Goal: Information Seeking & Learning: Learn about a topic

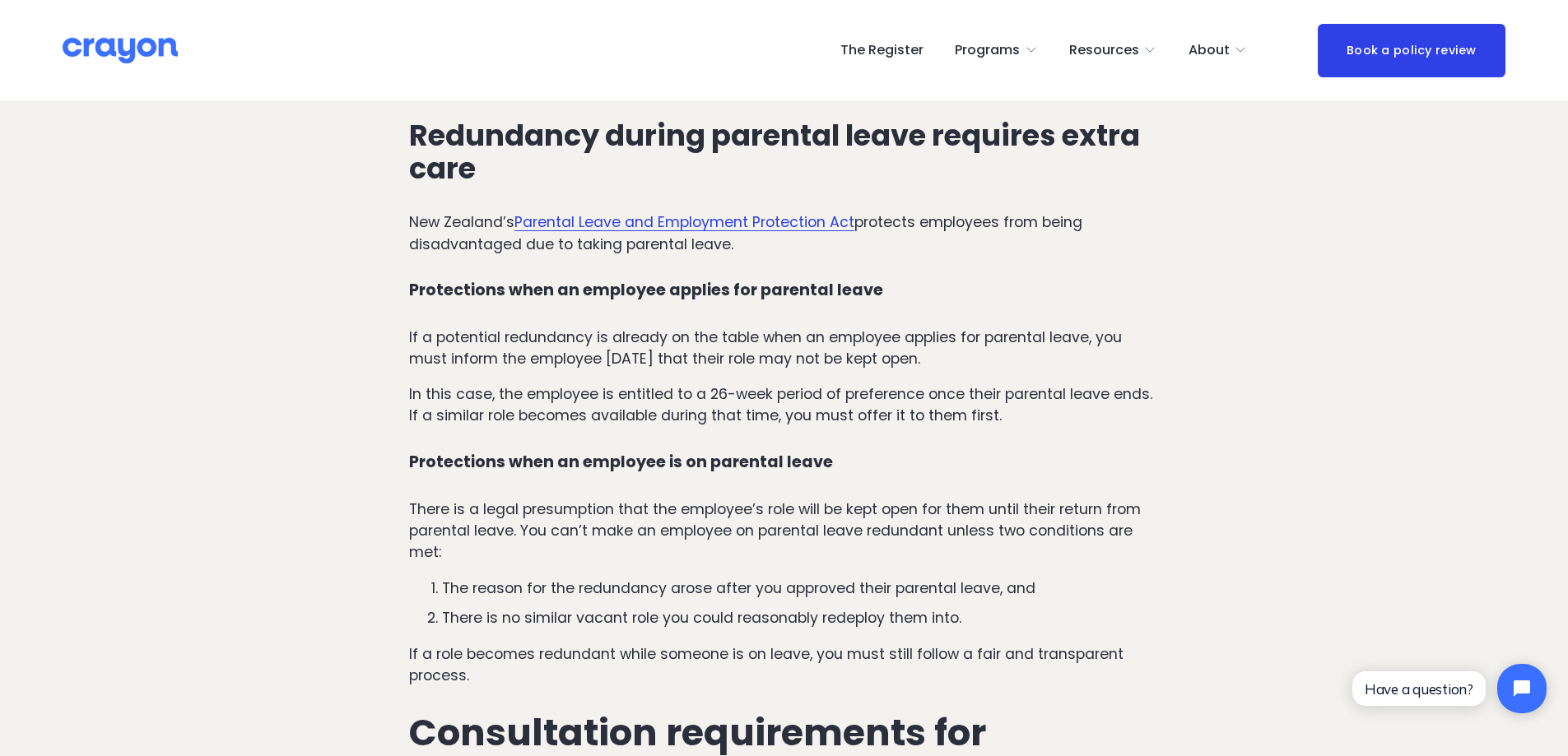
scroll to position [1398, 0]
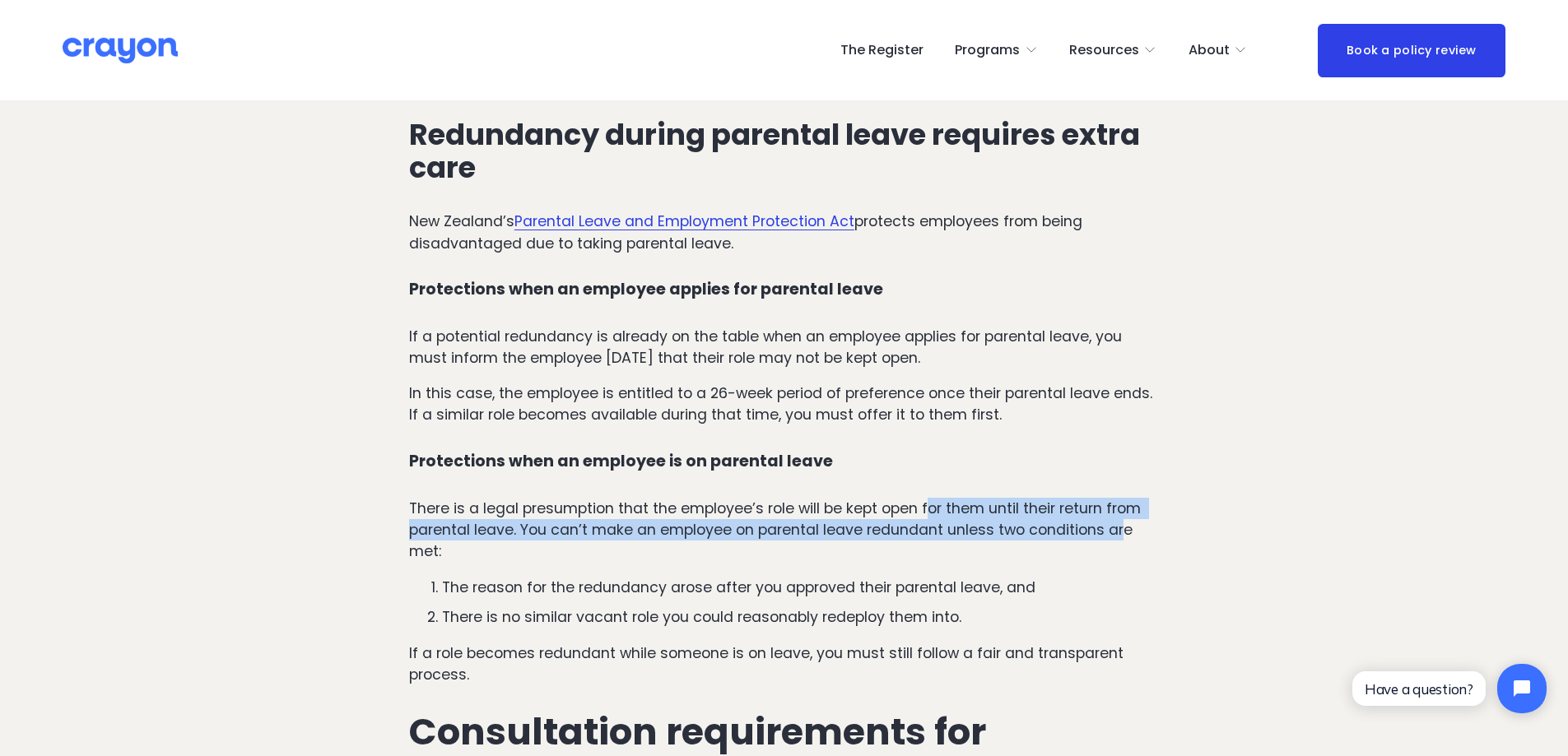
drag, startPoint x: 980, startPoint y: 513, endPoint x: 1125, endPoint y: 541, distance: 147.7
click at [1125, 541] on p "There is a legal presumption that the employee’s role will be kept open for the…" at bounding box center [784, 530] width 750 height 65
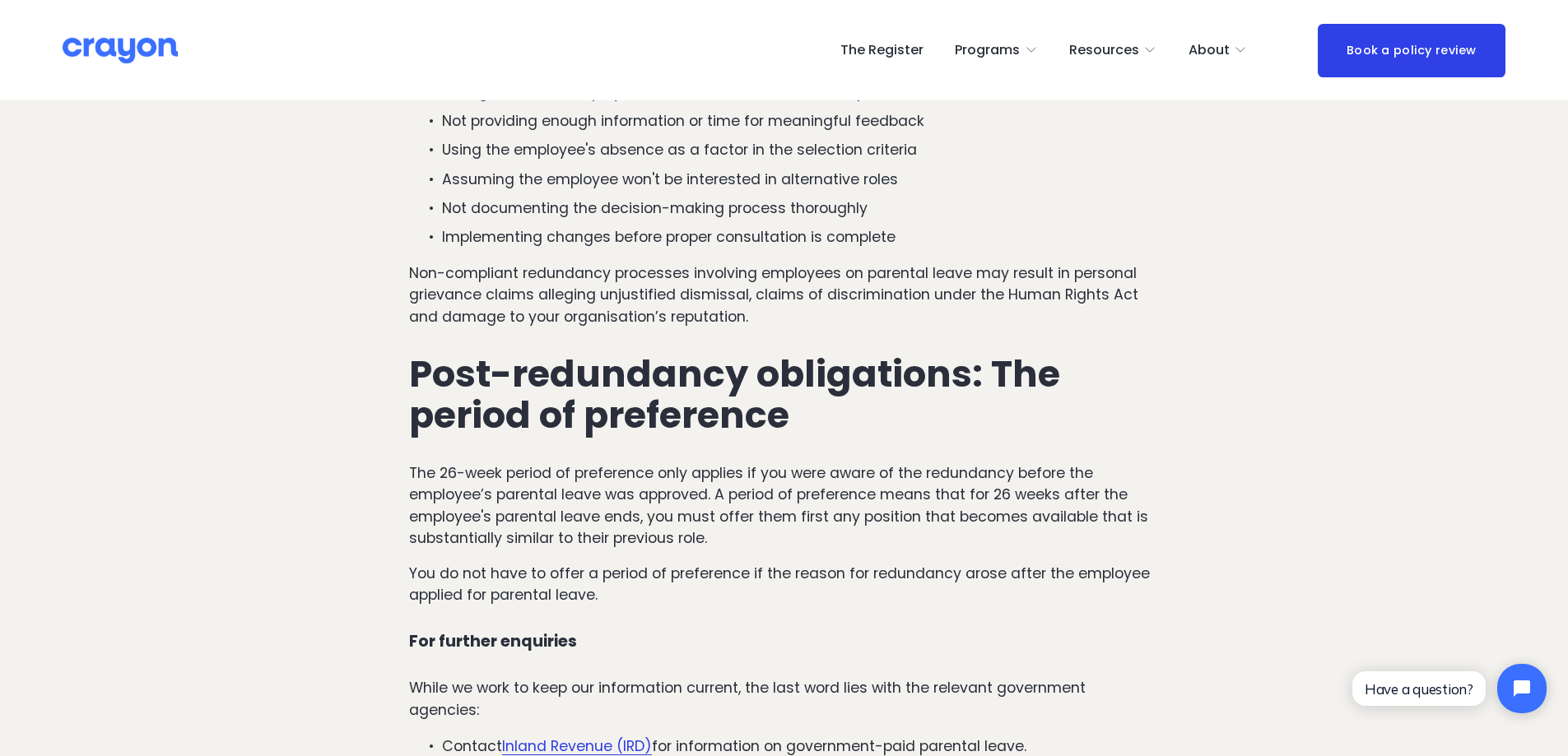
scroll to position [3372, 0]
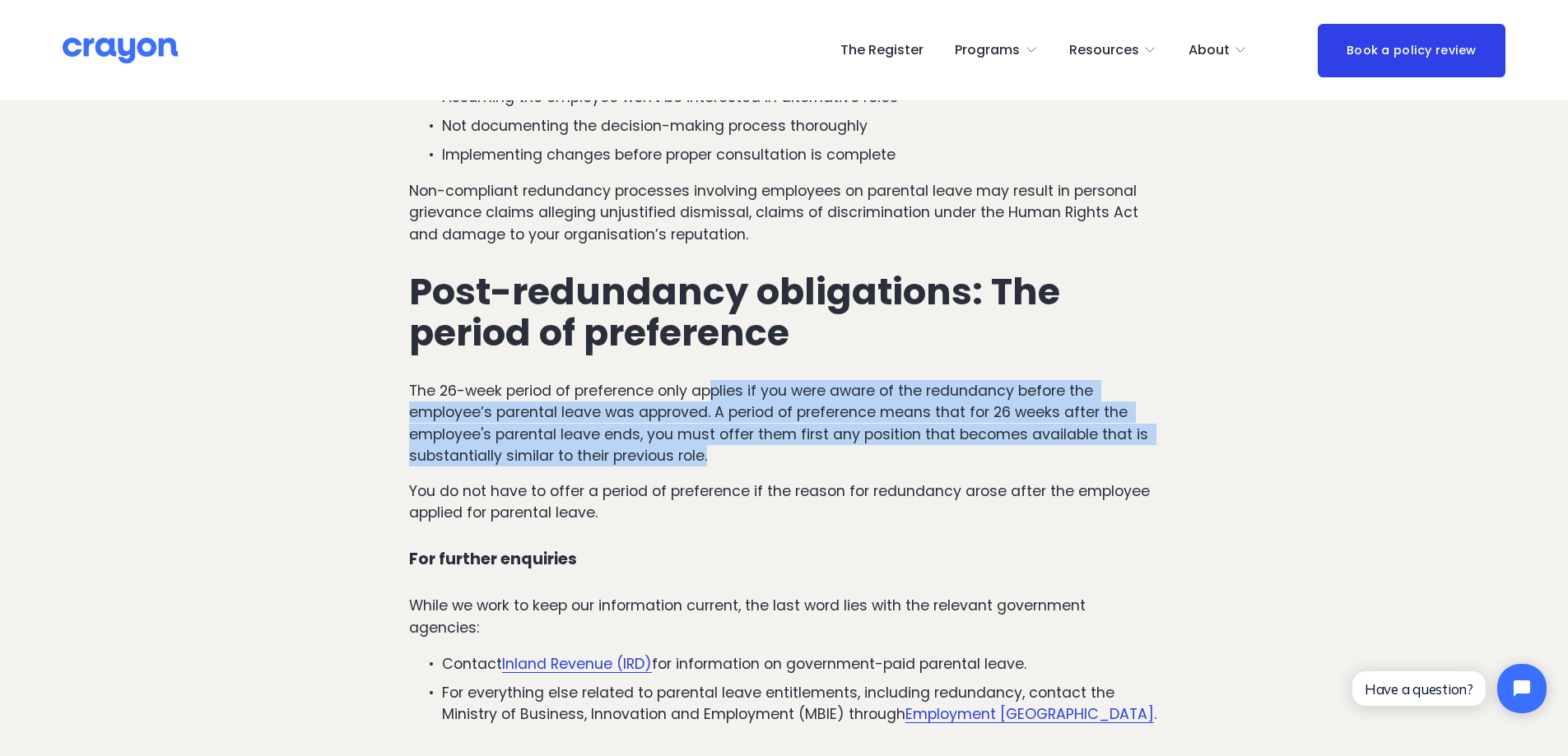
drag, startPoint x: 717, startPoint y: 382, endPoint x: 1157, endPoint y: 453, distance: 445.7
click at [1157, 453] on p "The 26-week period of preference only applies if you were aware of the redundan…" at bounding box center [784, 423] width 750 height 87
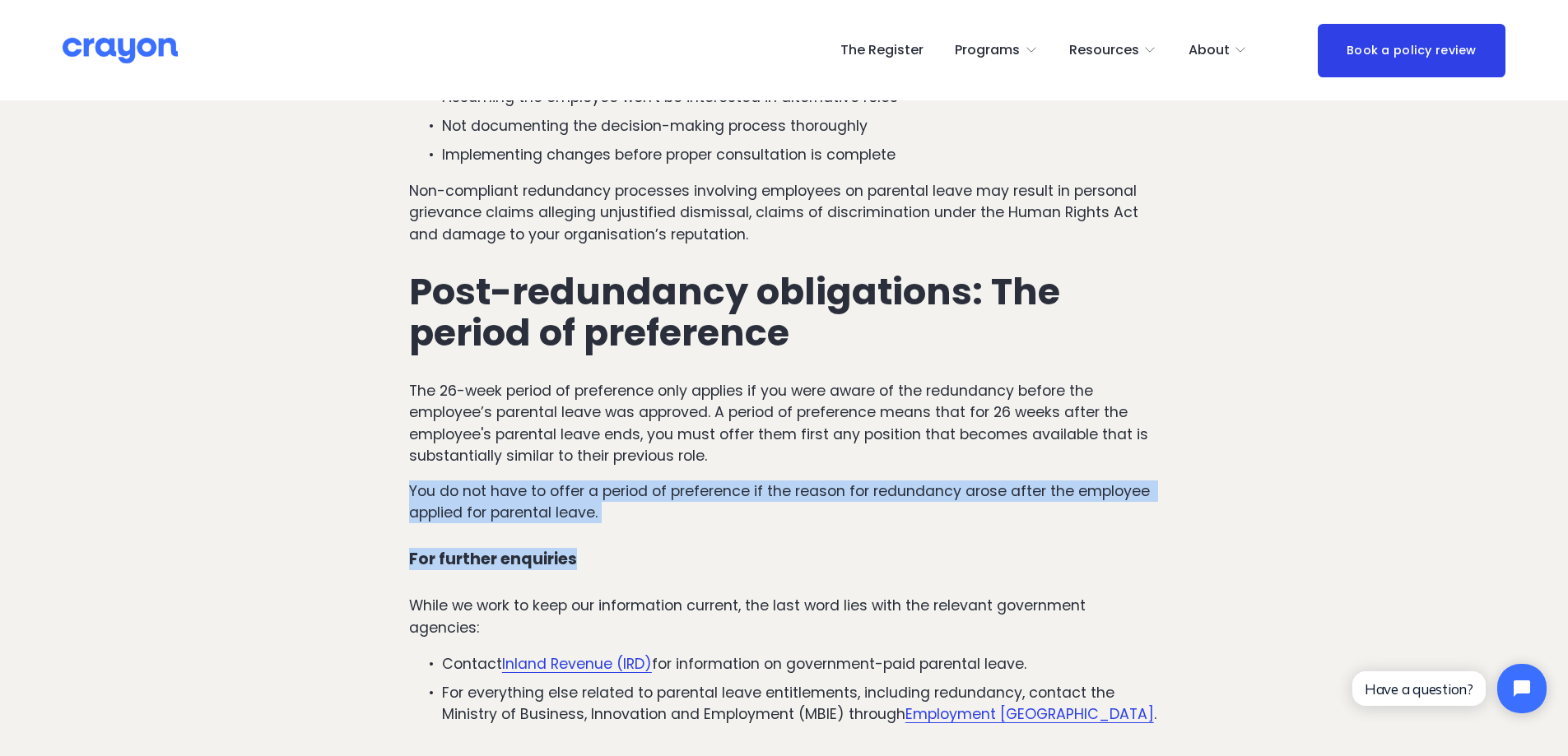
drag, startPoint x: 962, startPoint y: 526, endPoint x: 399, endPoint y: 503, distance: 563.5
click at [730, 513] on p "You do not have to offer a period of preference if the reason for redundancy ar…" at bounding box center [784, 502] width 750 height 44
